Goal: Check status: Check status

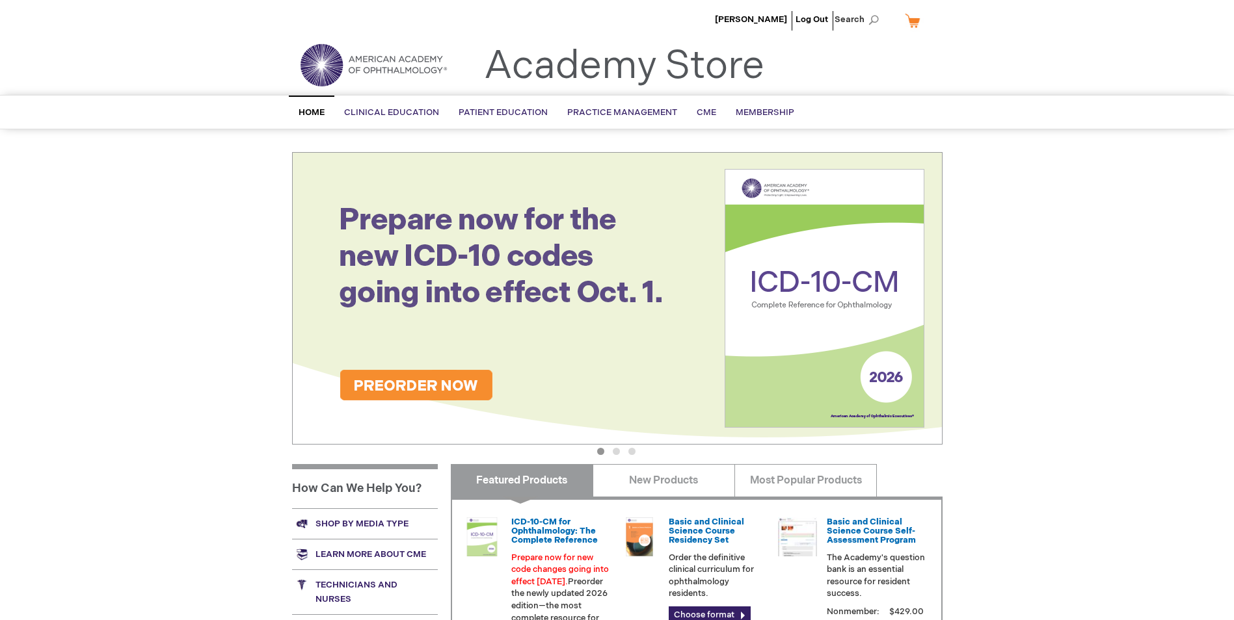
click at [917, 23] on link "My Cart" at bounding box center [917, 20] width 31 height 23
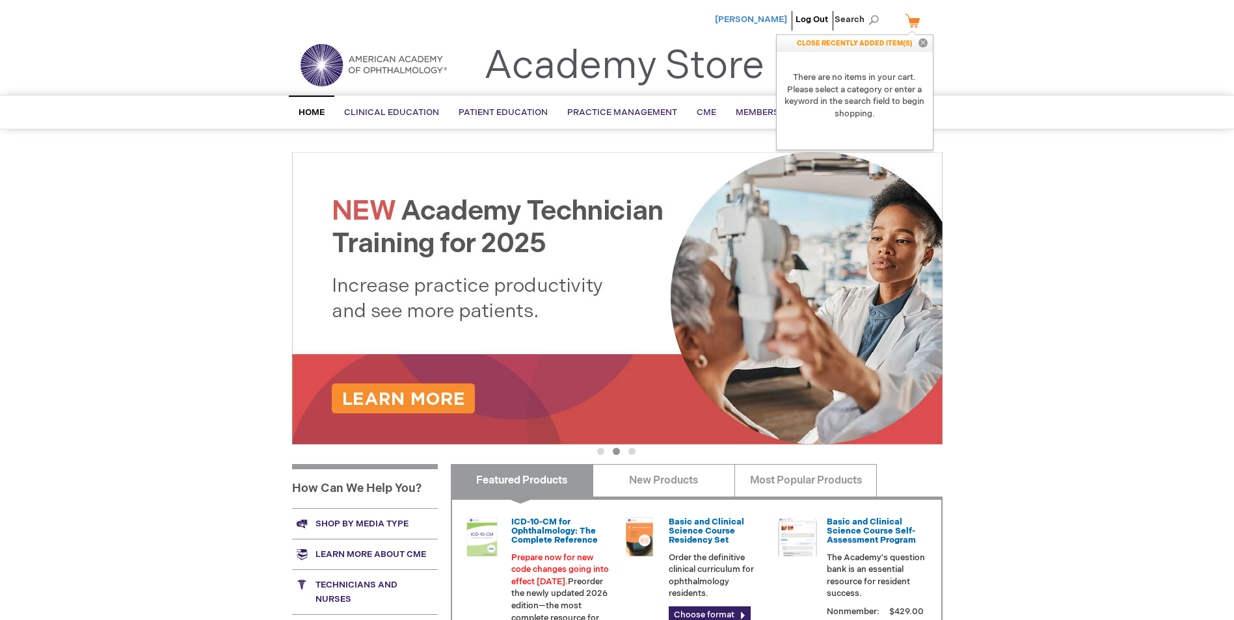
click at [767, 20] on span "[PERSON_NAME]" at bounding box center [751, 19] width 72 height 10
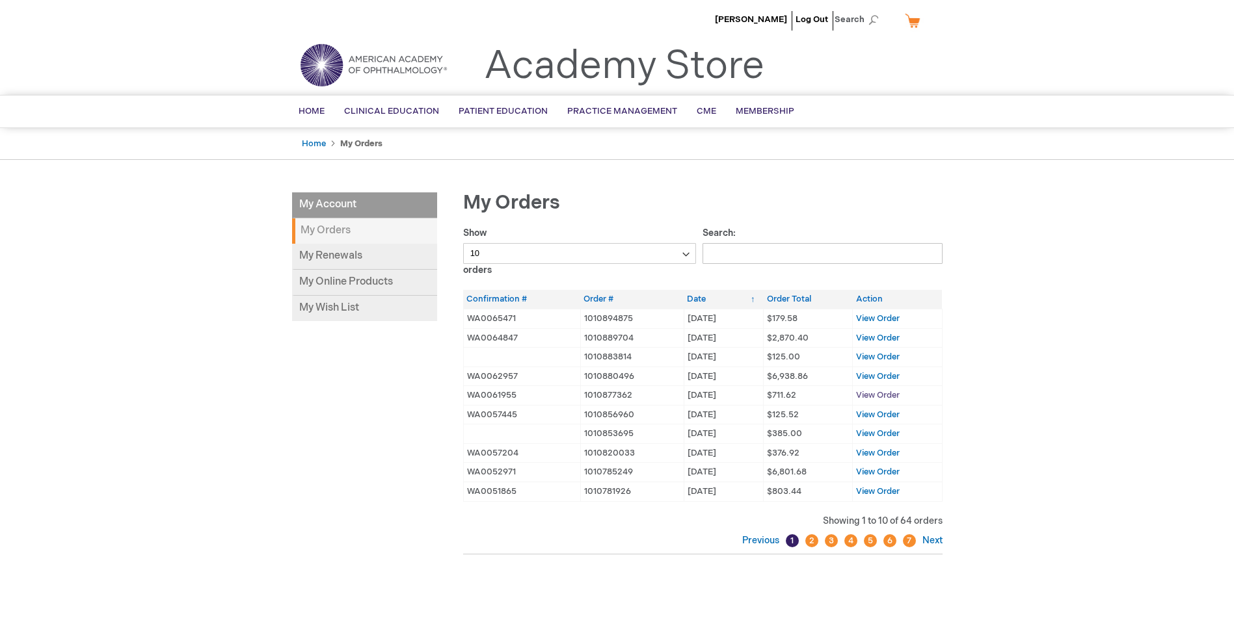
click at [882, 394] on span "View Order" at bounding box center [878, 395] width 44 height 10
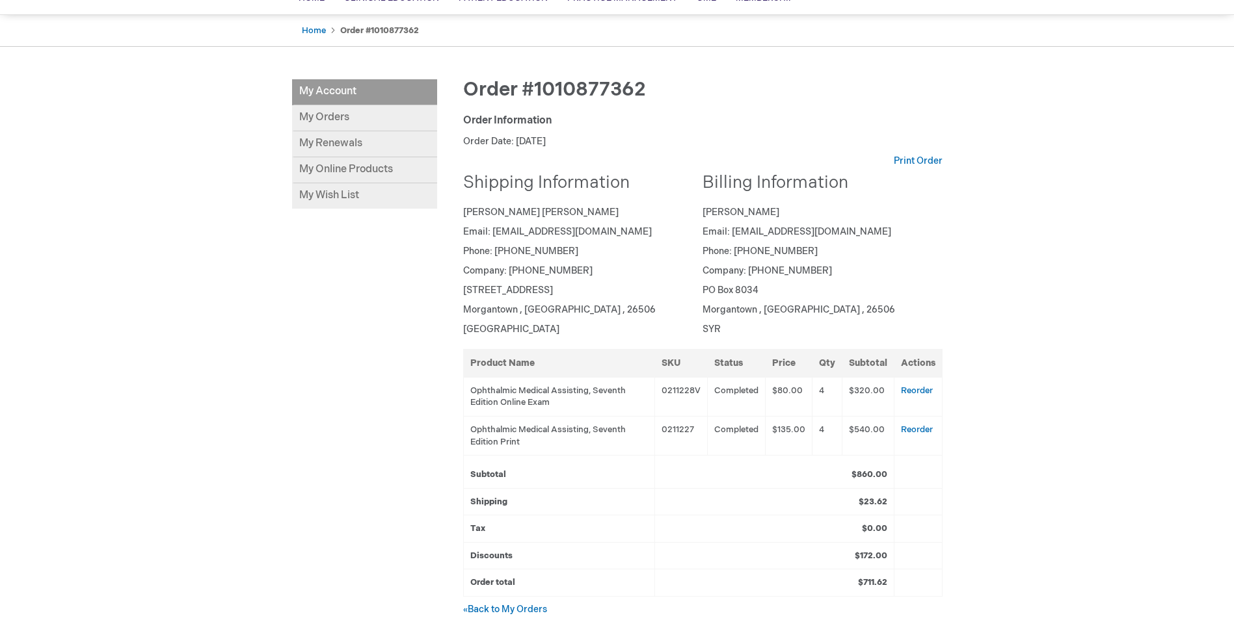
scroll to position [130, 0]
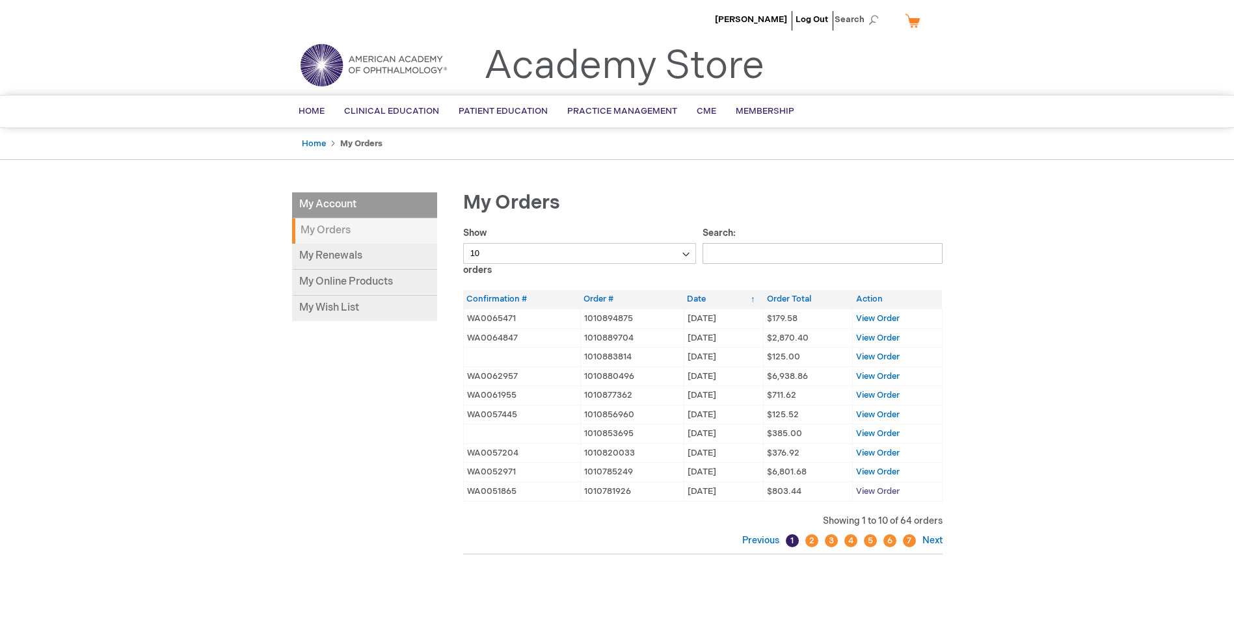
click at [877, 492] on span "View Order" at bounding box center [878, 491] width 44 height 10
click at [869, 490] on span "View Order" at bounding box center [878, 491] width 44 height 10
